Goal: Transaction & Acquisition: Subscribe to service/newsletter

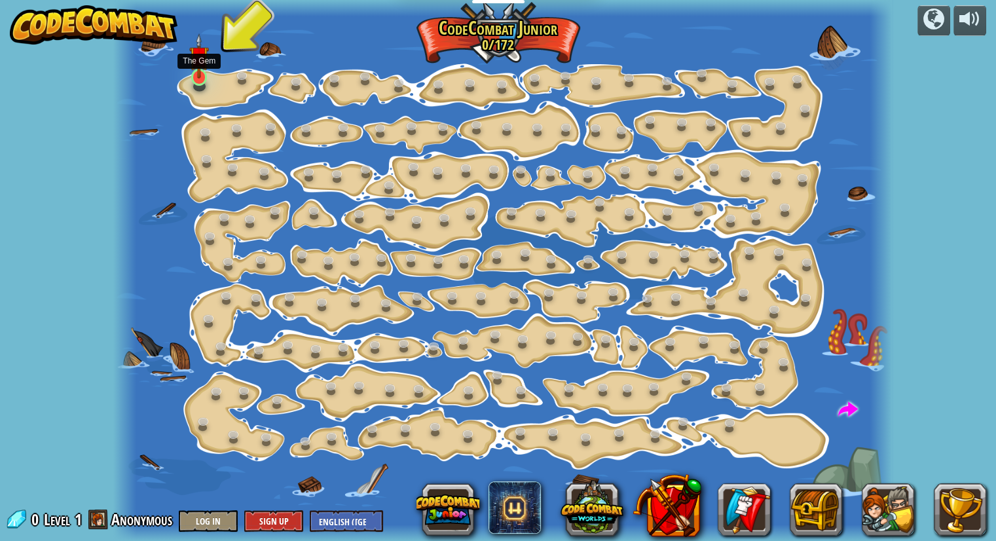
click at [196, 77] on img at bounding box center [199, 55] width 20 height 45
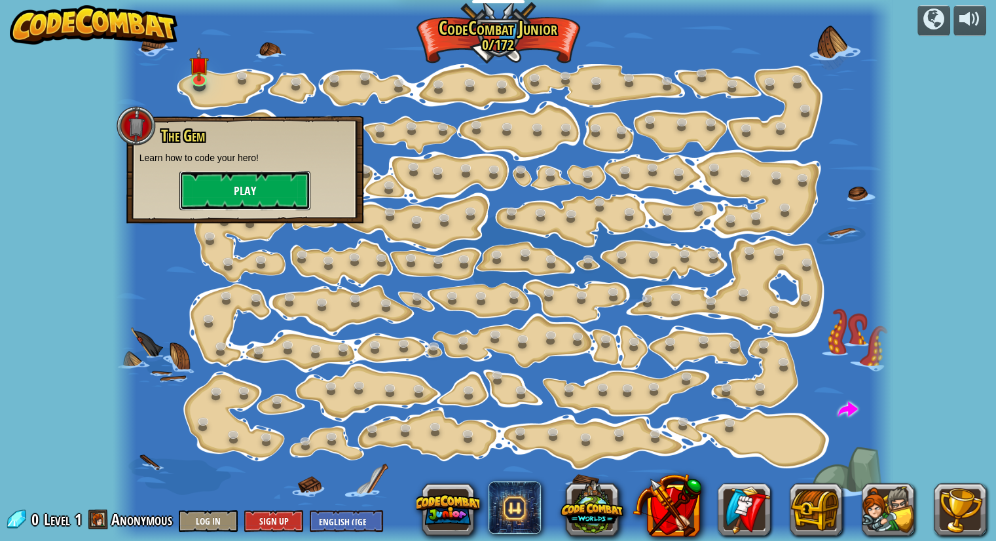
click at [238, 187] on button "Play" at bounding box center [244, 190] width 131 height 39
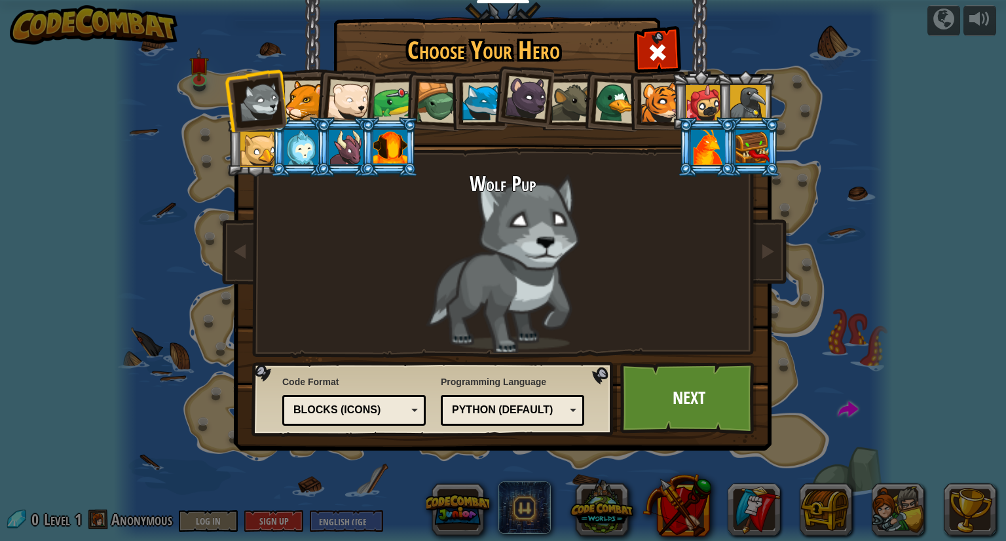
click at [305, 98] on div at bounding box center [304, 101] width 40 height 40
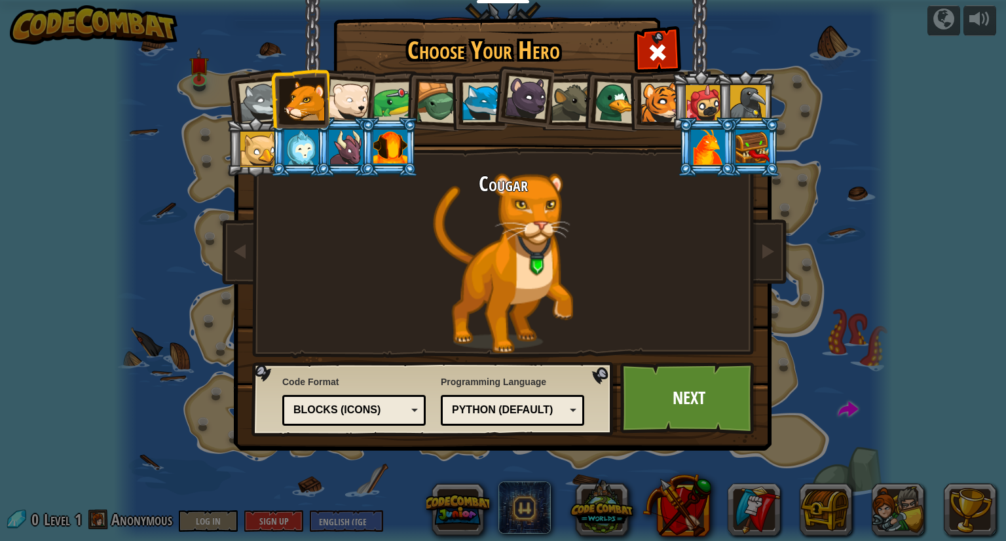
click at [340, 97] on div at bounding box center [348, 100] width 43 height 43
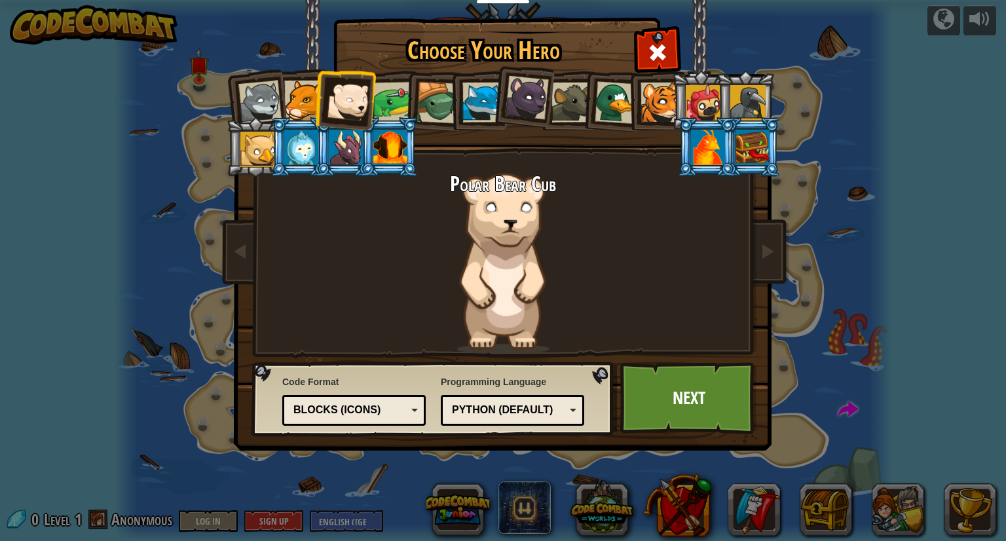
click at [388, 97] on div at bounding box center [393, 102] width 41 height 41
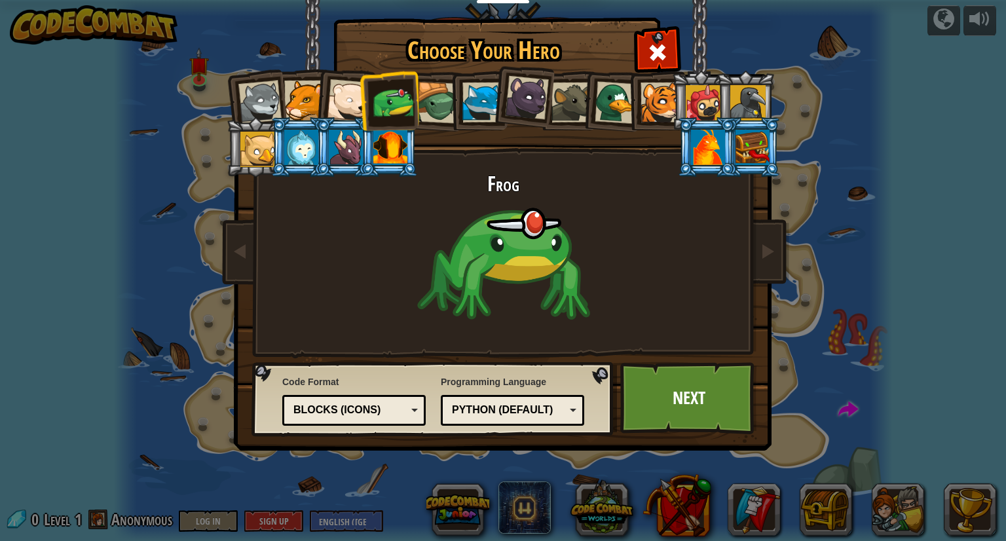
click at [436, 98] on div at bounding box center [437, 103] width 42 height 42
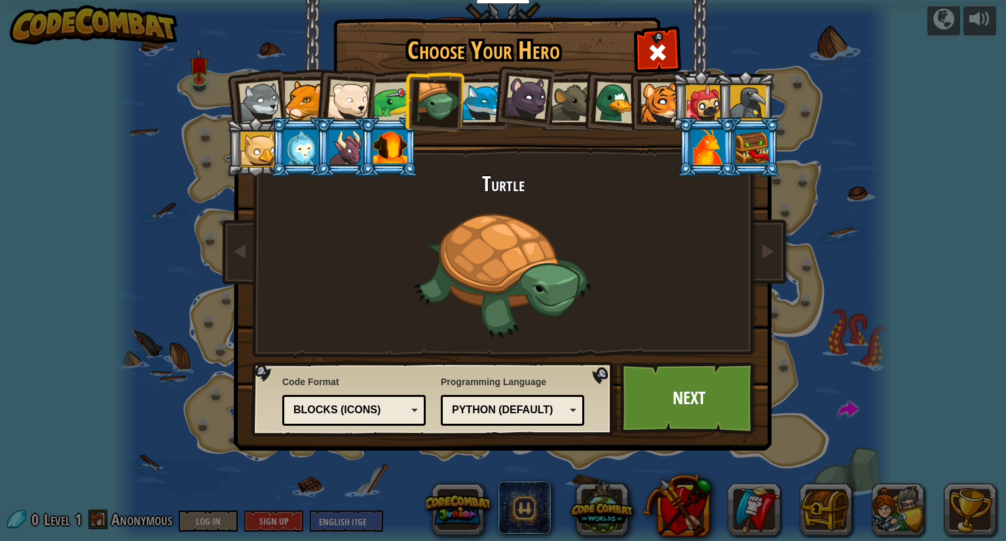
click at [550, 405] on div "Python (Default)" at bounding box center [508, 410] width 113 height 15
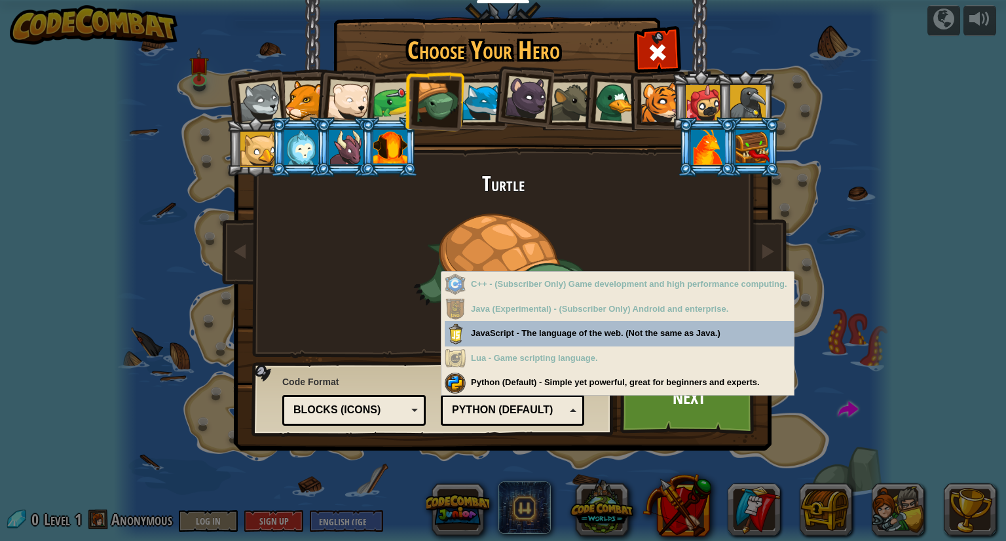
click at [594, 422] on div "Code Format Text code Blocks and code Blocks Blocks (Icons) Blocks (Icons) Bloc…" at bounding box center [433, 398] width 354 height 67
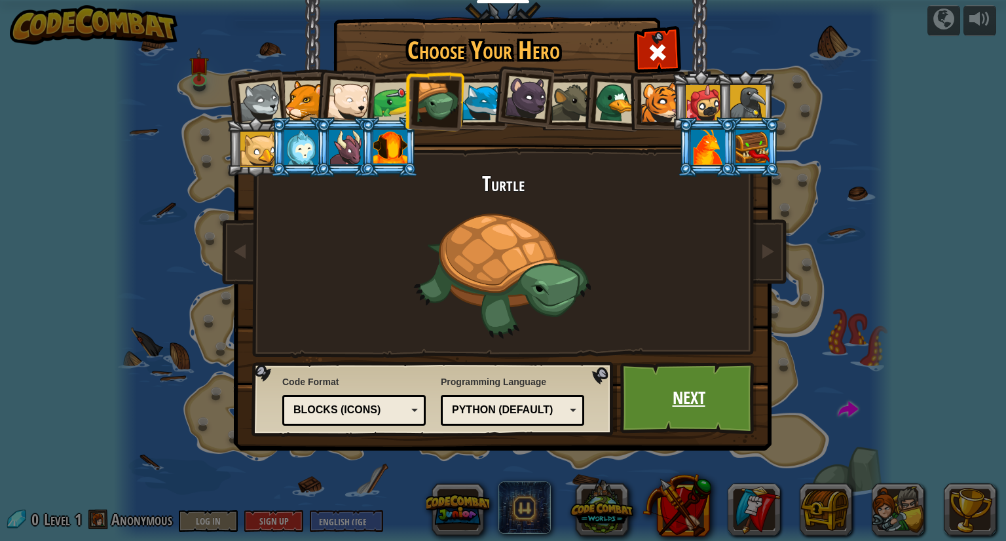
click at [647, 392] on link "Next" at bounding box center [688, 398] width 137 height 72
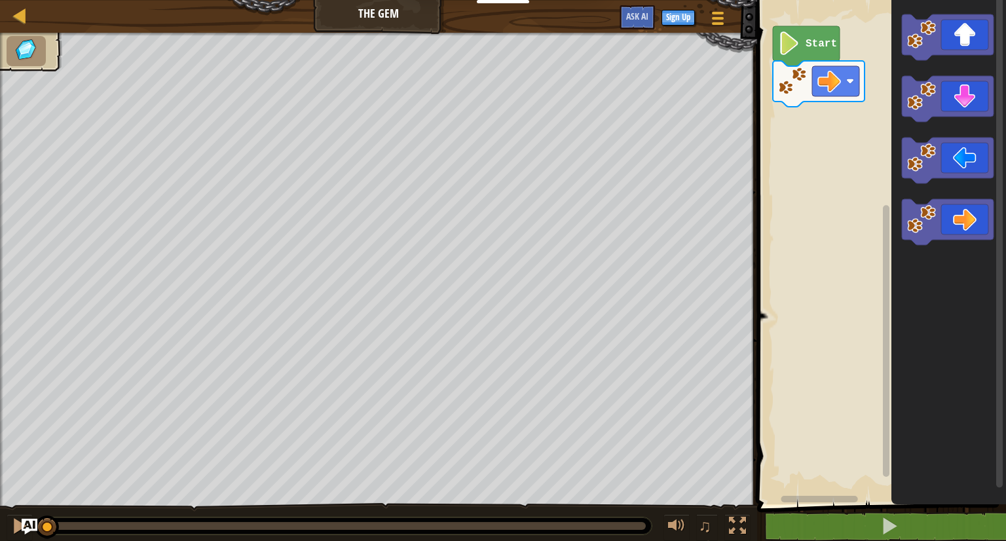
click at [786, 41] on image "Blockly Workspace" at bounding box center [789, 43] width 22 height 24
click at [824, 112] on div "Start" at bounding box center [879, 248] width 253 height 511
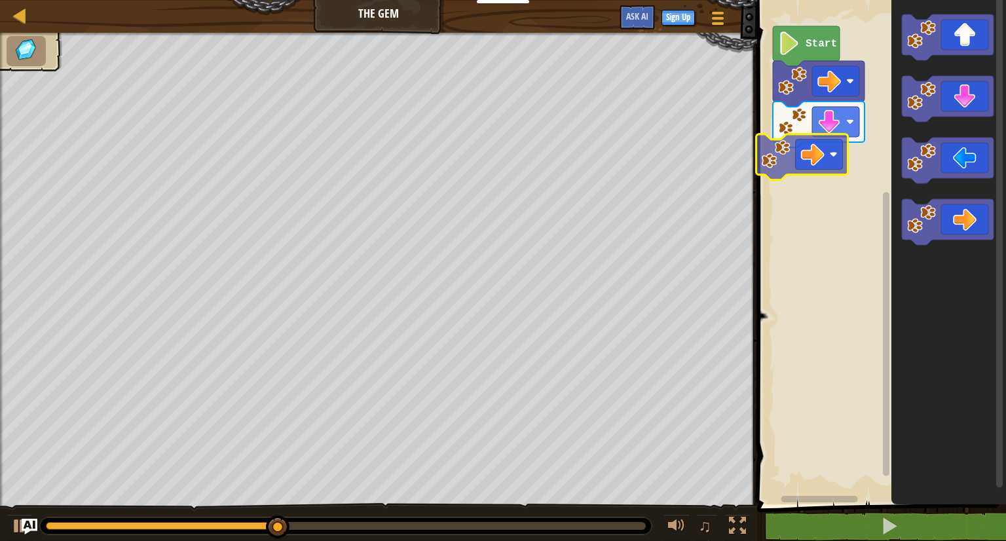
click at [817, 163] on div "Start" at bounding box center [879, 248] width 253 height 511
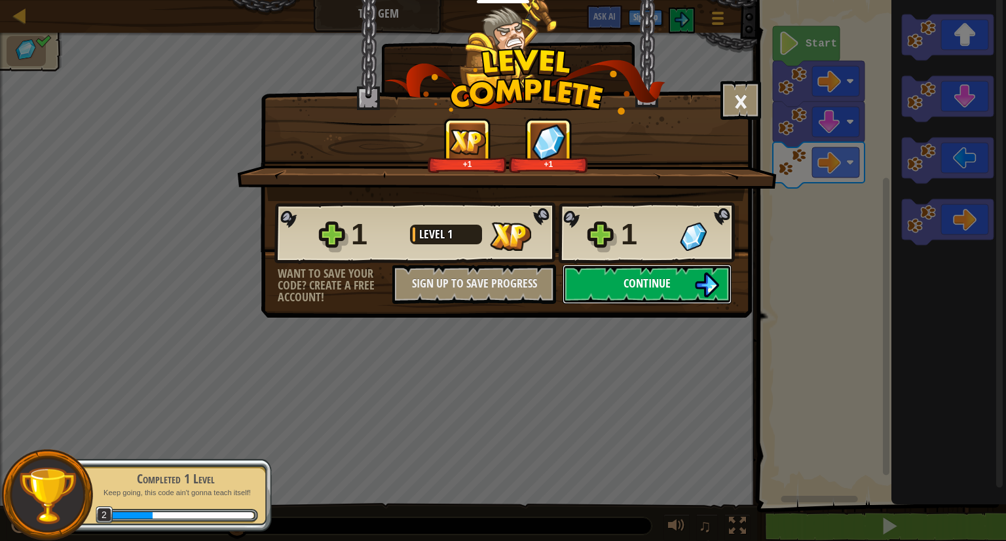
click at [608, 293] on button "Continue" at bounding box center [646, 283] width 169 height 39
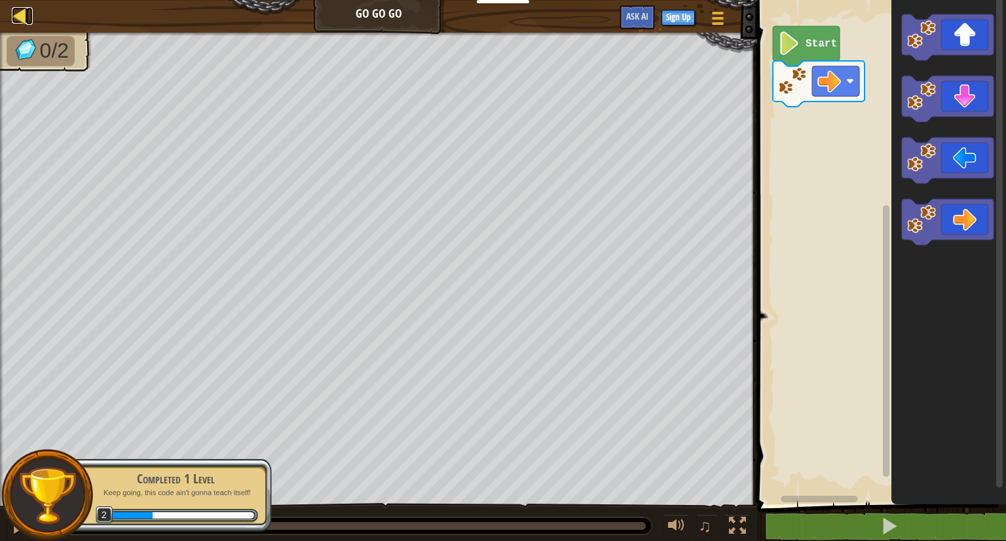
click at [21, 7] on div at bounding box center [20, 15] width 16 height 16
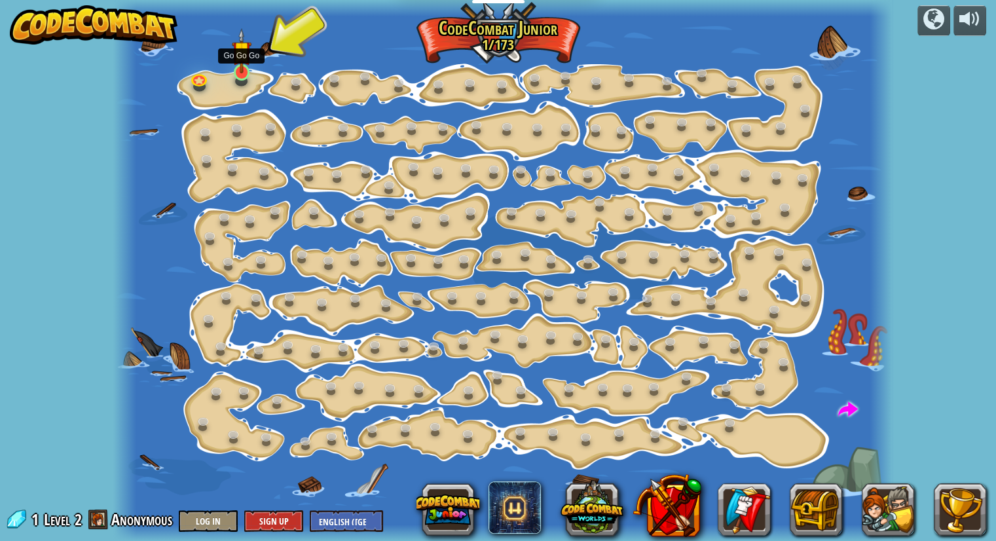
click at [236, 71] on img at bounding box center [242, 50] width 20 height 45
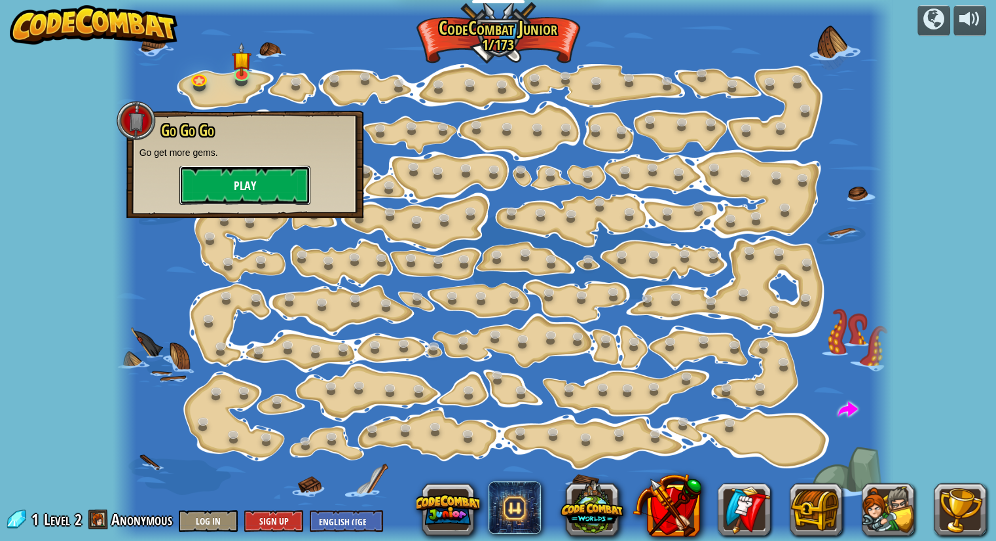
click at [232, 175] on button "Play" at bounding box center [244, 185] width 131 height 39
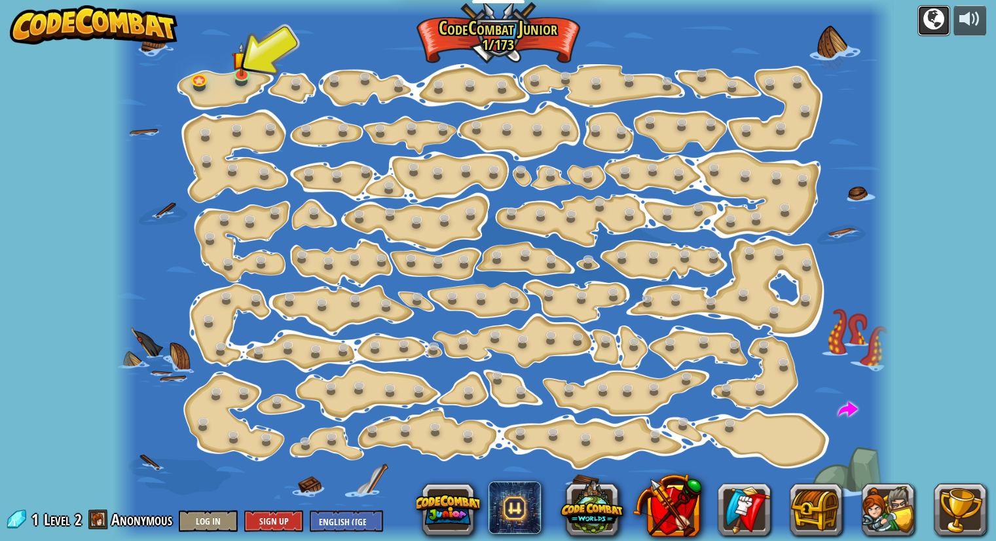
click at [934, 9] on div at bounding box center [933, 19] width 21 height 21
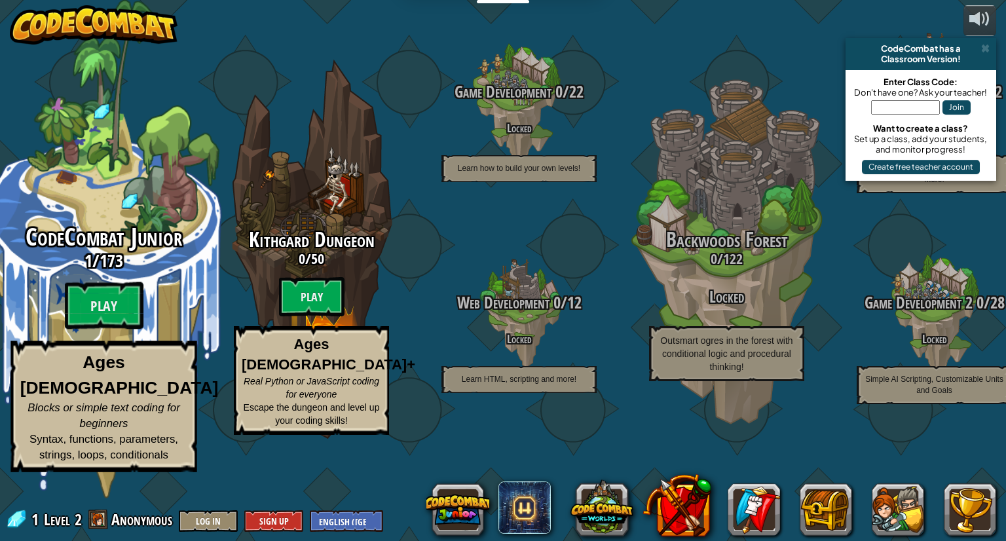
click at [147, 240] on div "CodeCombat Junior 1 / 173 Play Ages [DEMOGRAPHIC_DATA] Blocks or simple text co…" at bounding box center [103, 249] width 249 height 498
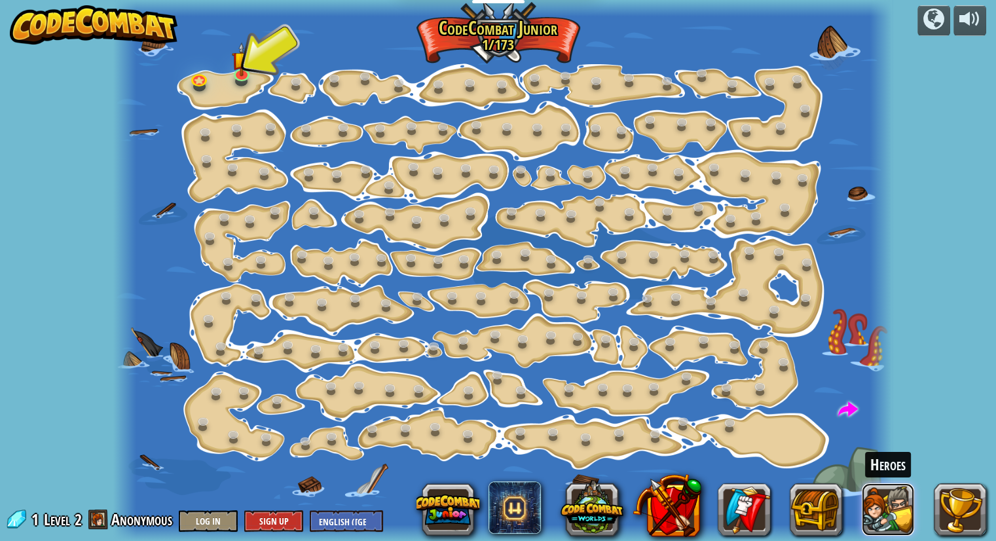
click at [880, 514] on button at bounding box center [888, 509] width 52 height 52
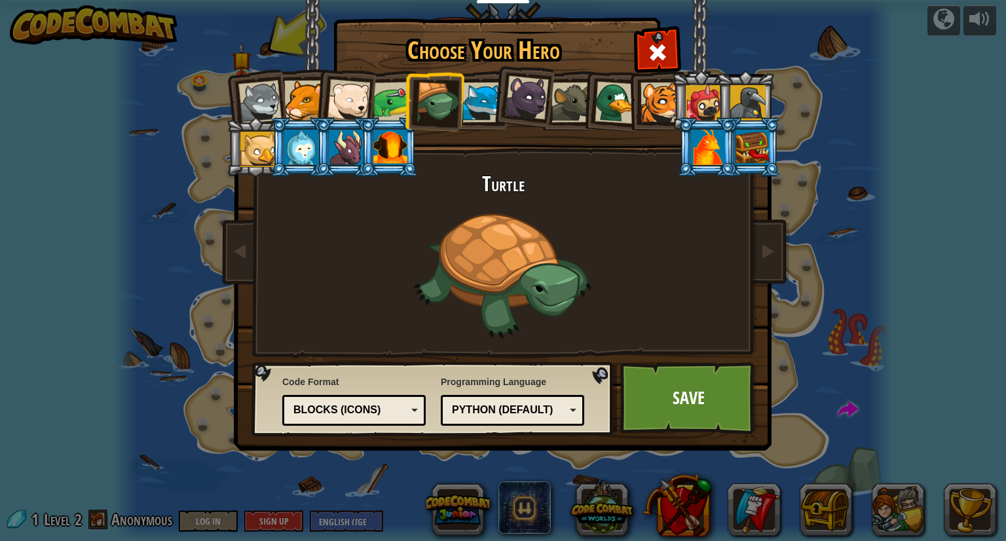
click at [484, 107] on div at bounding box center [482, 102] width 40 height 40
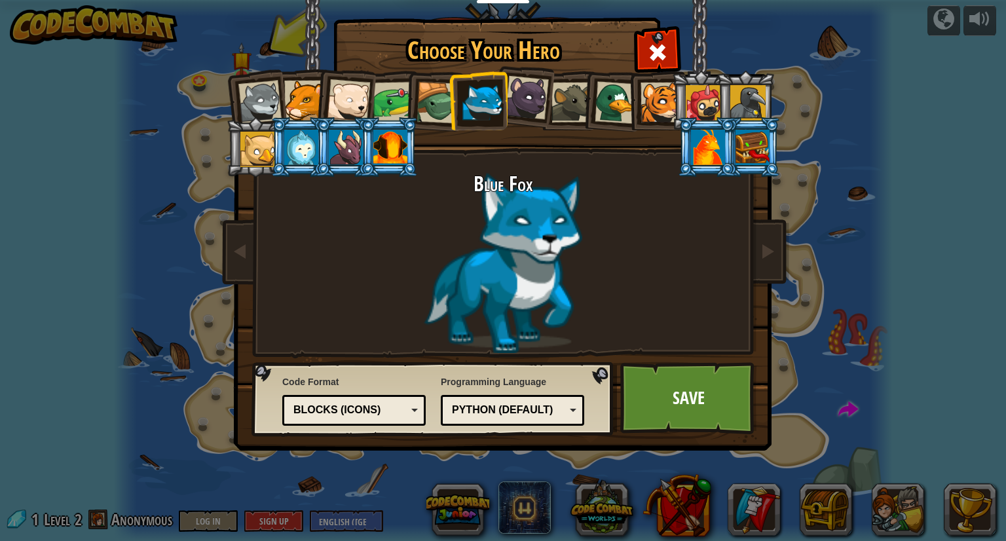
click at [695, 92] on div at bounding box center [702, 102] width 35 height 35
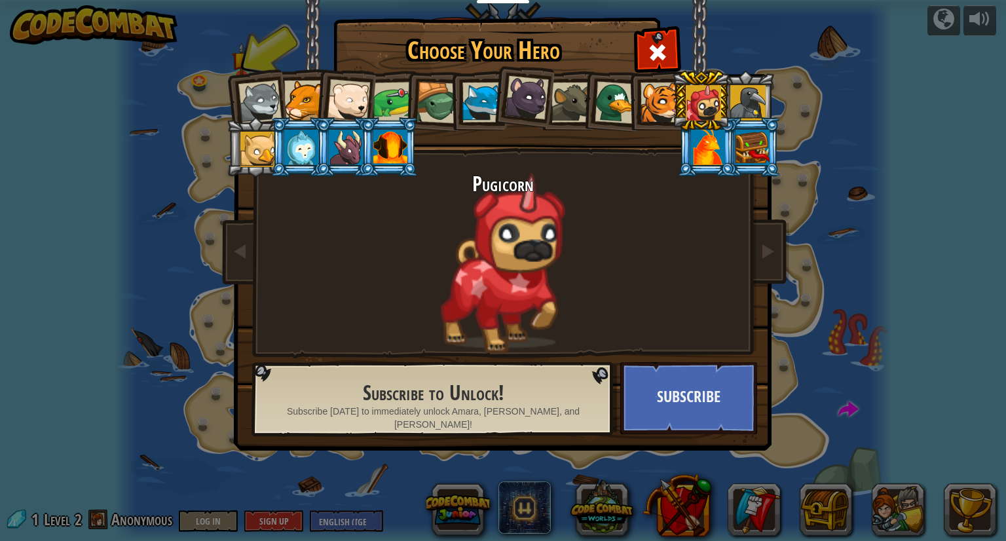
click at [738, 95] on div at bounding box center [747, 102] width 35 height 35
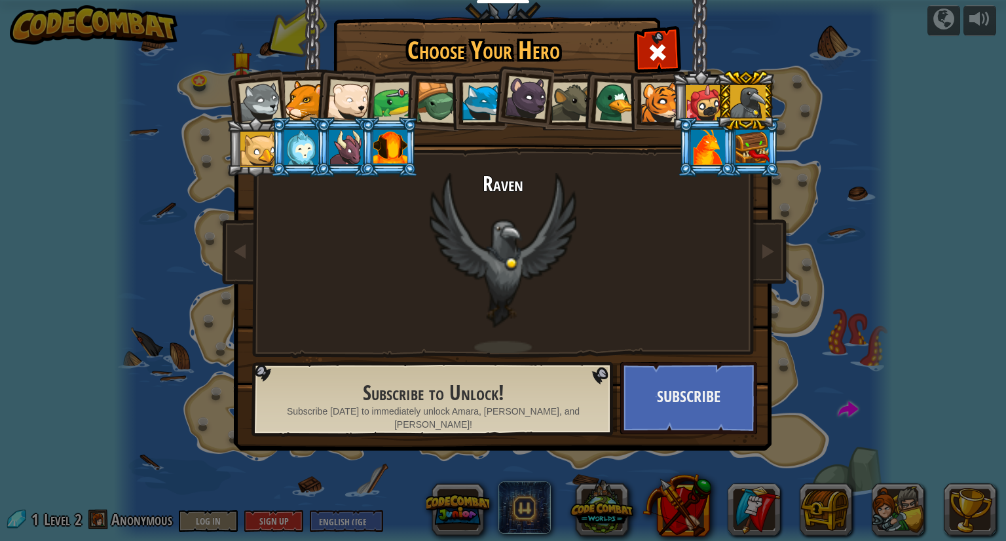
click at [698, 94] on div at bounding box center [702, 102] width 35 height 35
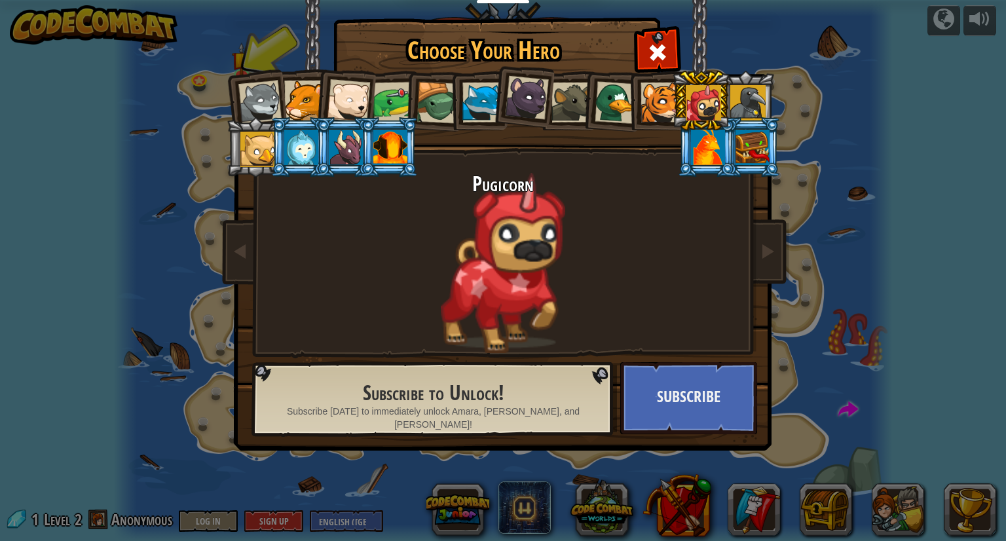
click at [643, 95] on div at bounding box center [660, 102] width 40 height 40
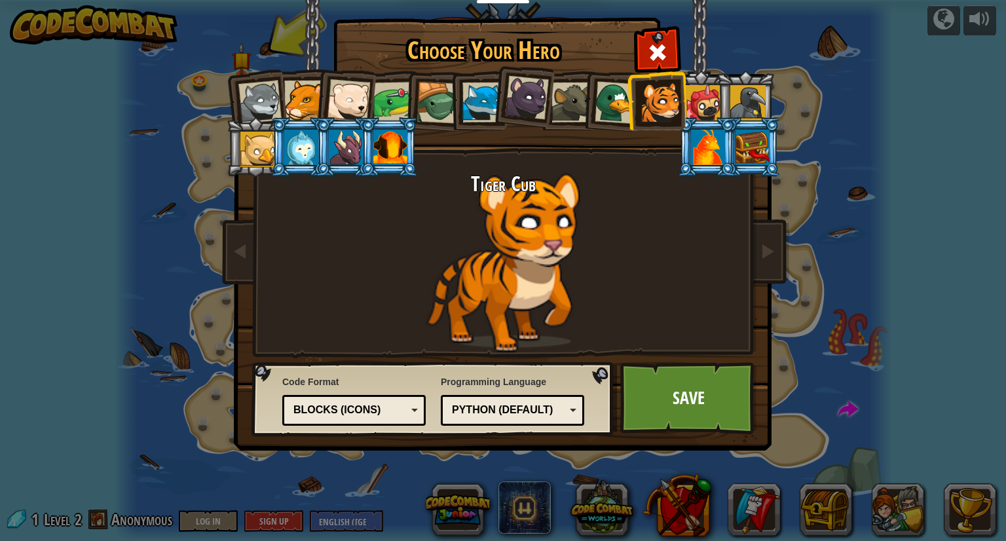
click at [769, 150] on li at bounding box center [750, 147] width 59 height 60
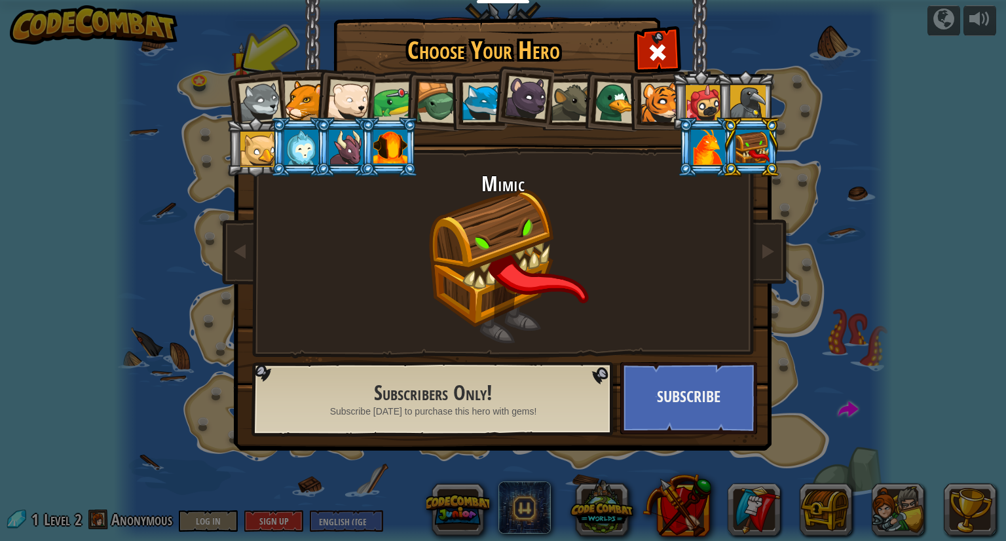
click at [717, 114] on li at bounding box center [745, 101] width 59 height 60
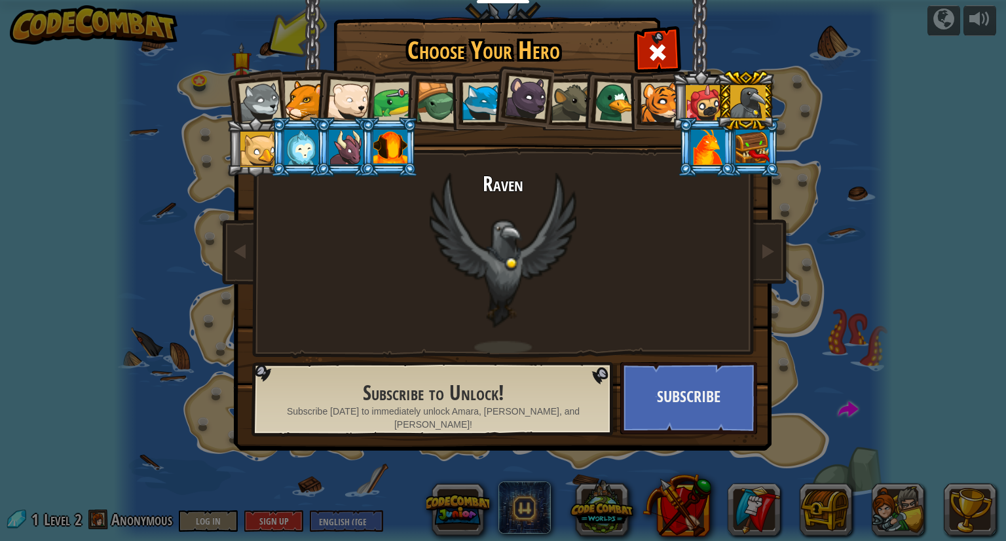
click at [687, 108] on div at bounding box center [702, 102] width 35 height 35
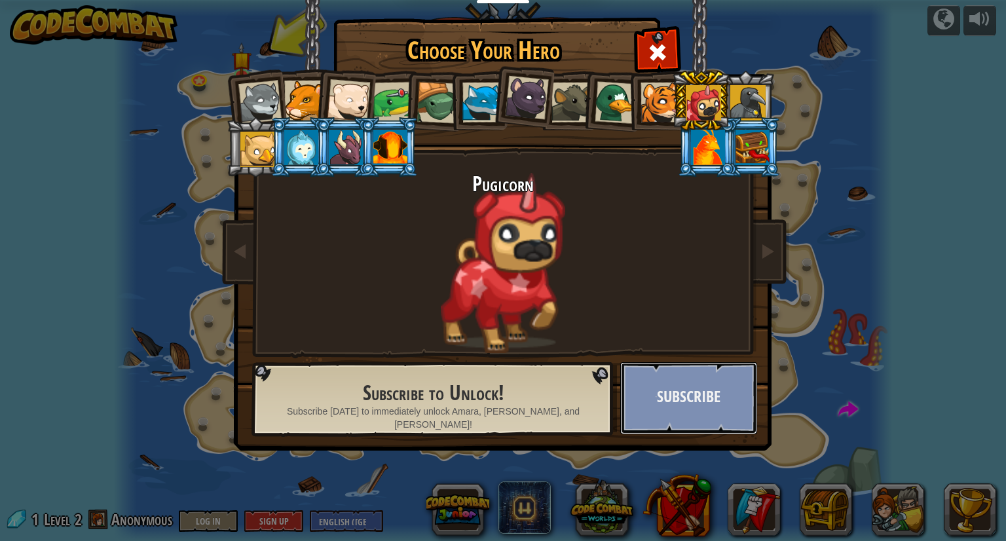
click at [681, 397] on button "Subscribe" at bounding box center [688, 398] width 137 height 72
